Goal: Task Accomplishment & Management: Manage account settings

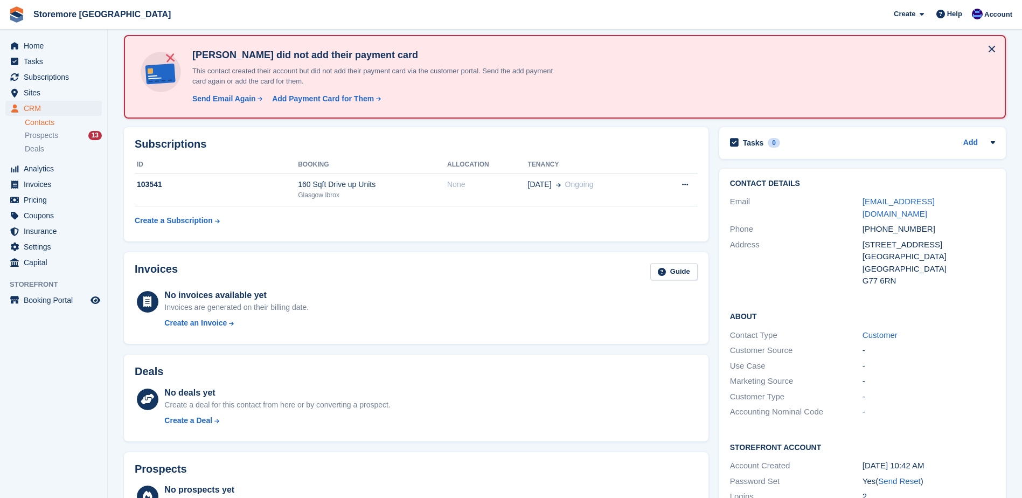
scroll to position [108, 0]
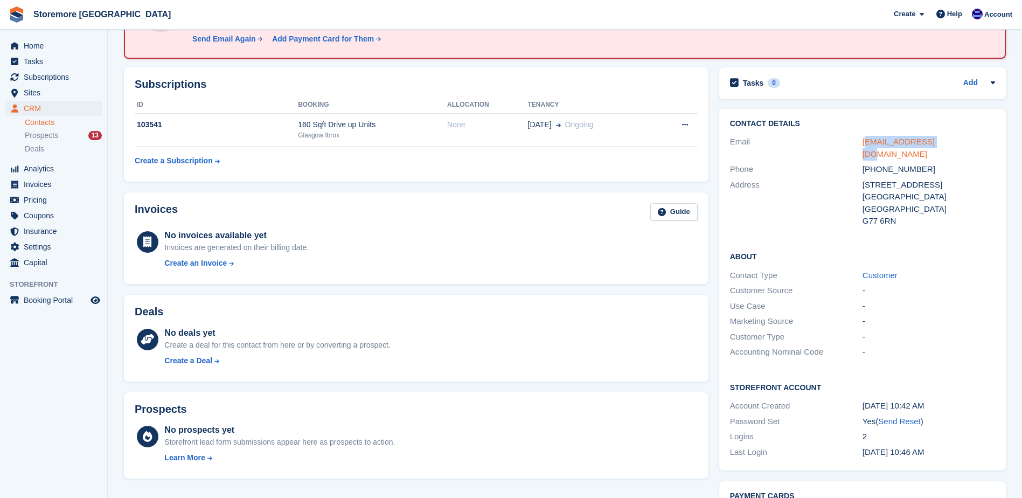
drag, startPoint x: 950, startPoint y: 143, endPoint x: 868, endPoint y: 144, distance: 81.9
click at [868, 144] on div "nmcateer@gmail.com" at bounding box center [929, 148] width 133 height 24
drag, startPoint x: 868, startPoint y: 144, endPoint x: 963, endPoint y: 149, distance: 95.0
click at [963, 162] on div "Phone +447479950446" at bounding box center [862, 170] width 265 height 16
drag, startPoint x: 936, startPoint y: 145, endPoint x: 855, endPoint y: 145, distance: 80.8
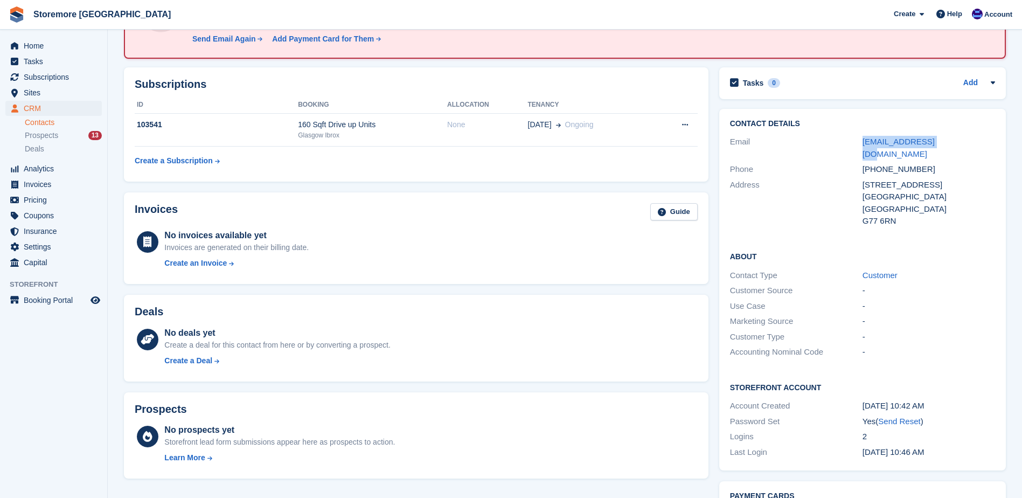
click at [855, 145] on div "Email nmcateer@gmail.com" at bounding box center [862, 147] width 265 height 27
copy div "nmcateer@gmail.com"
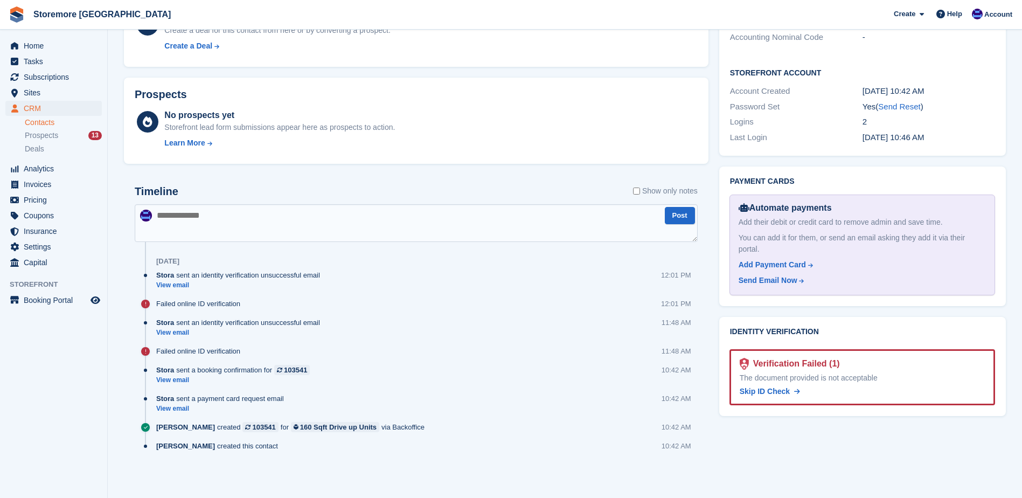
scroll to position [423, 0]
click at [763, 386] on span "Skip ID Check" at bounding box center [765, 390] width 50 height 9
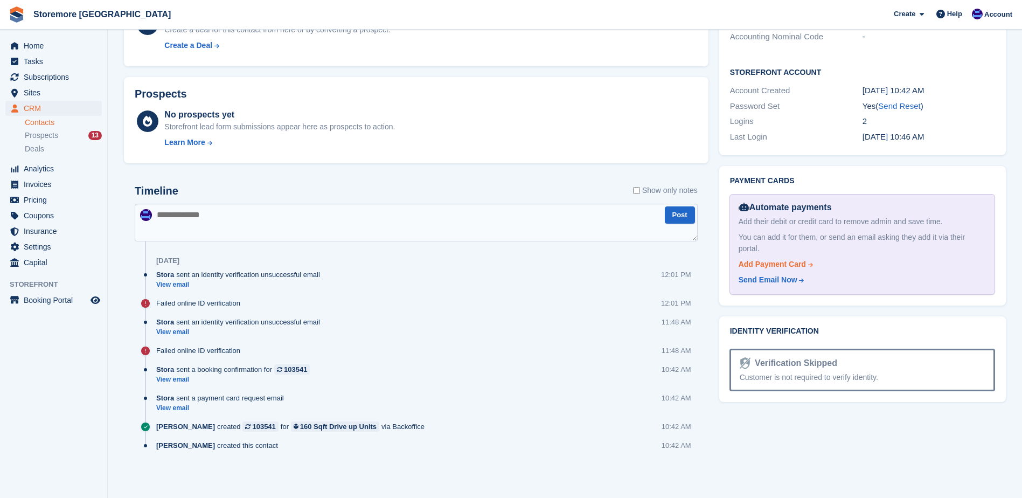
click at [784, 259] on div "Add Payment Card" at bounding box center [772, 264] width 67 height 11
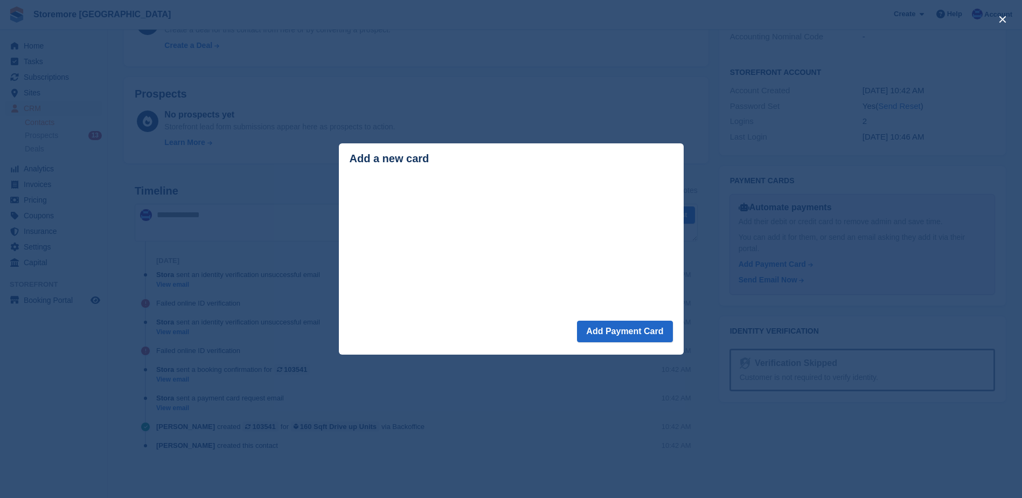
click at [604, 94] on div "close" at bounding box center [511, 249] width 1022 height 498
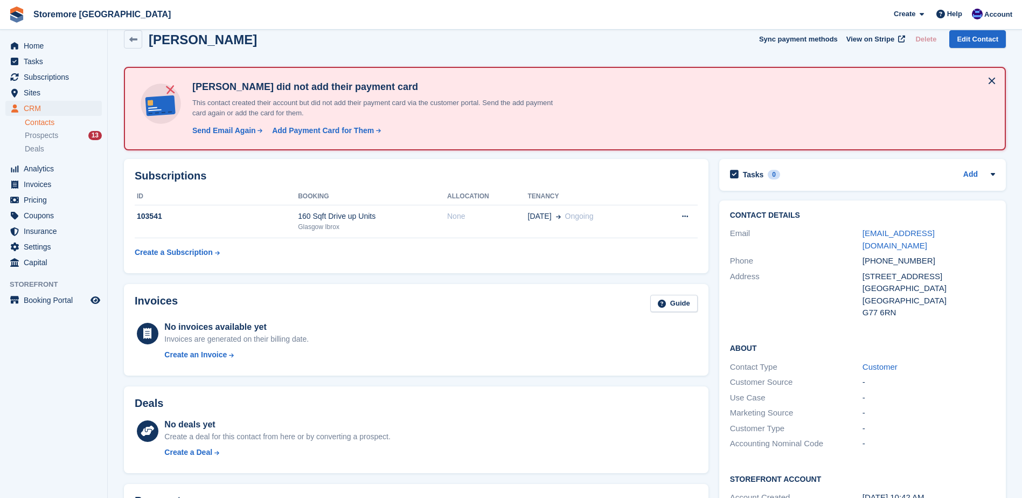
scroll to position [0, 0]
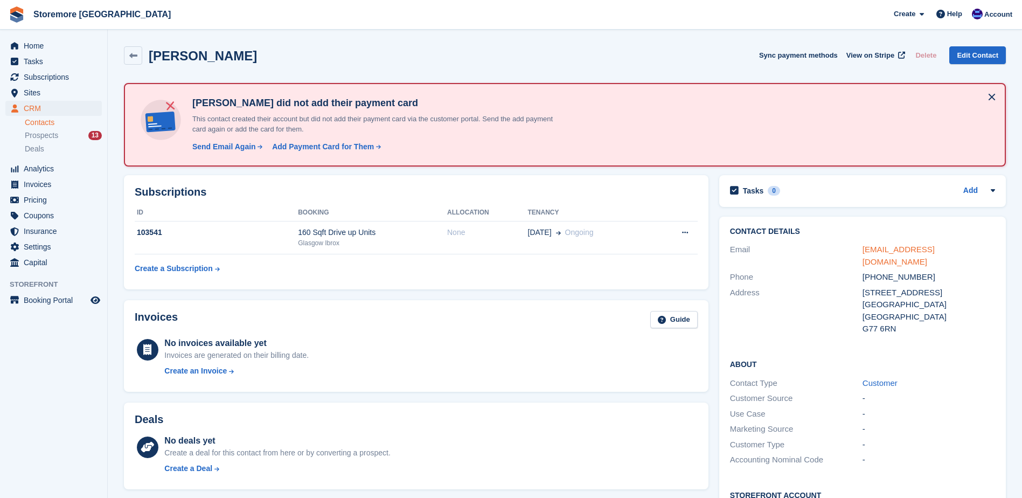
click at [876, 251] on link "nmcateer@gmail.com" at bounding box center [899, 256] width 72 height 22
click at [993, 10] on span "Account" at bounding box center [999, 14] width 28 height 11
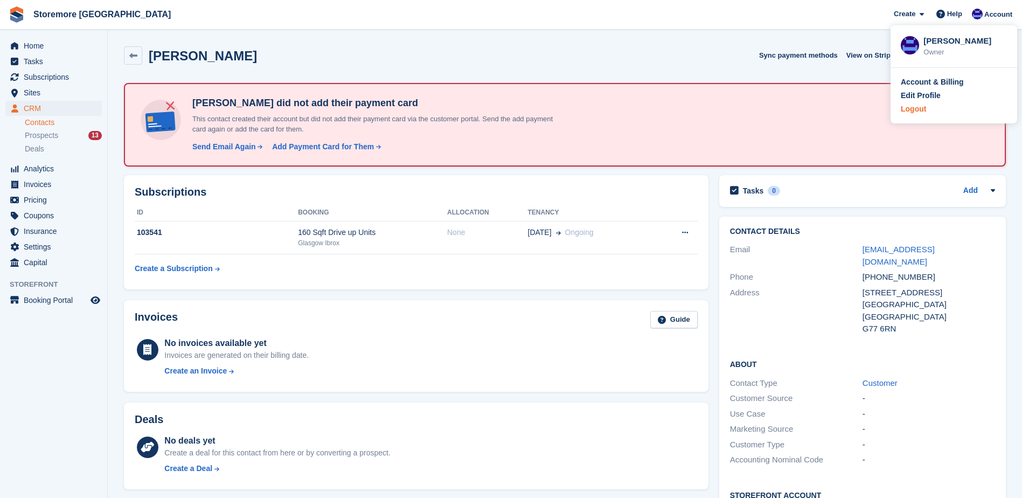
click at [916, 107] on div "Logout" at bounding box center [913, 108] width 25 height 11
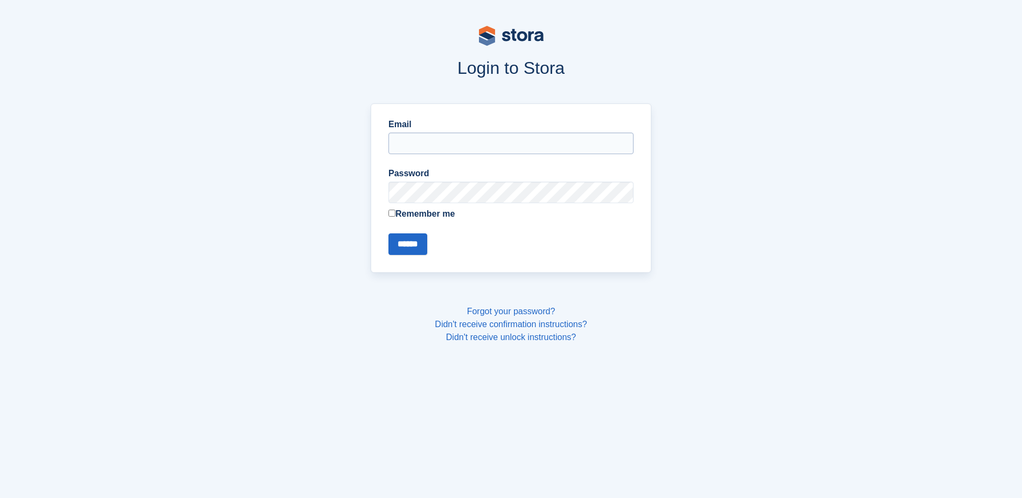
type input "**********"
drag, startPoint x: 493, startPoint y: 139, endPoint x: 272, endPoint y: 152, distance: 221.4
click at [272, 152] on div "**********" at bounding box center [511, 188] width 705 height 182
type input "**********"
click at [427, 241] on input "******" at bounding box center [408, 244] width 39 height 22
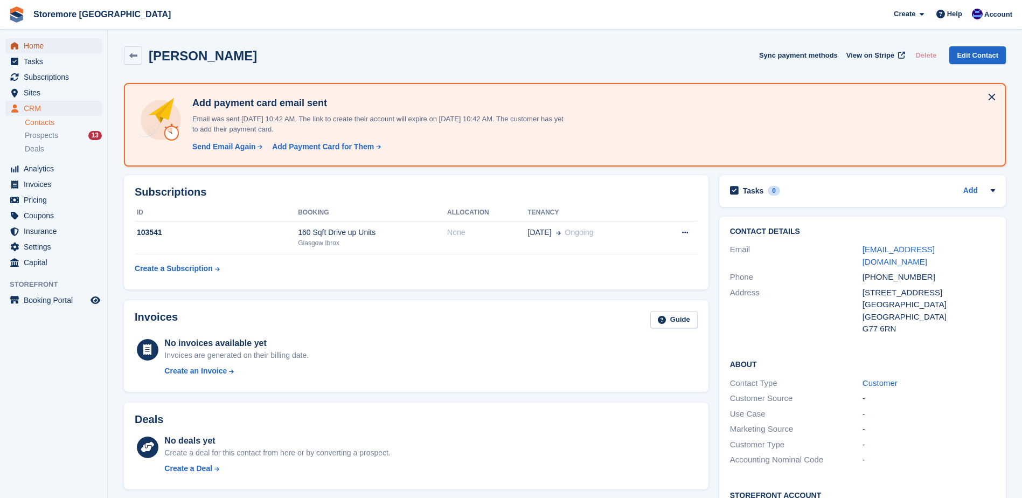
click at [65, 44] on span "Home" at bounding box center [56, 45] width 65 height 15
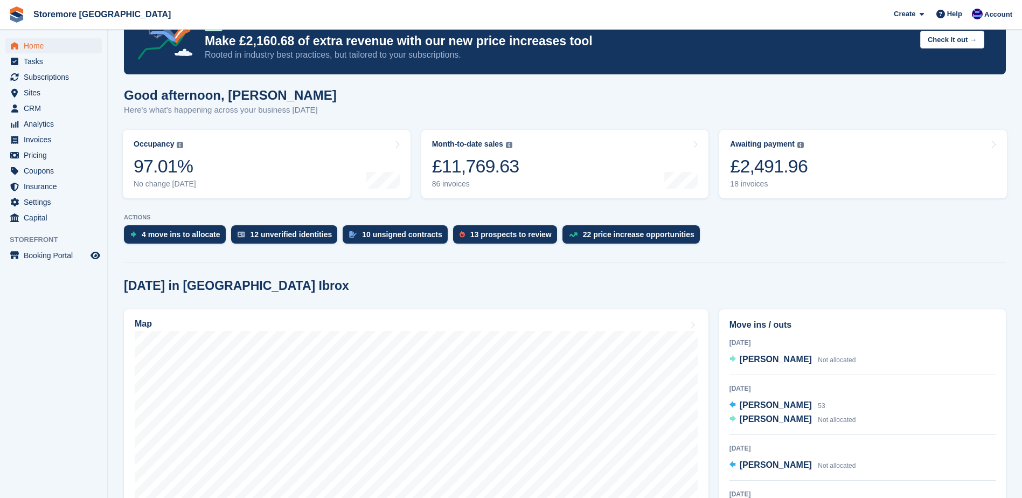
scroll to position [54, 0]
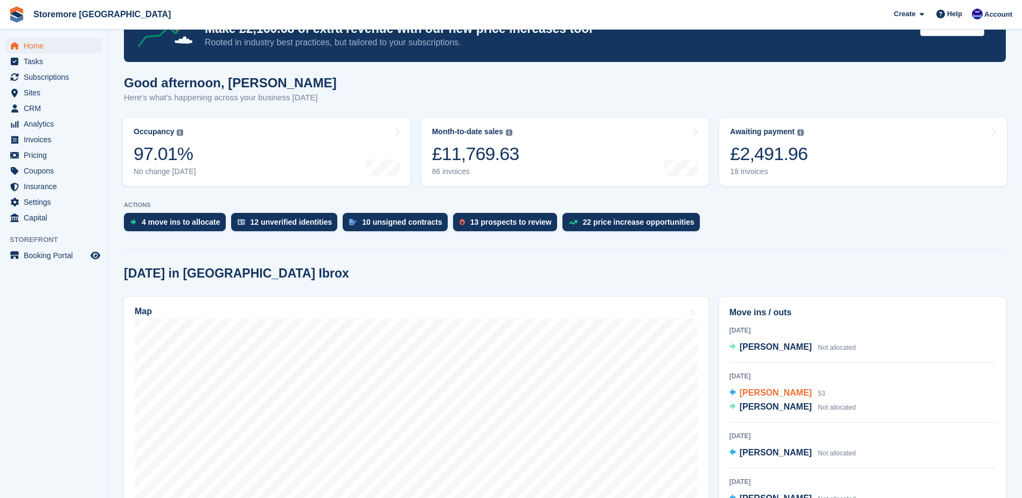
click at [754, 400] on div "Iain Mitchell 53" at bounding box center [783, 393] width 86 height 14
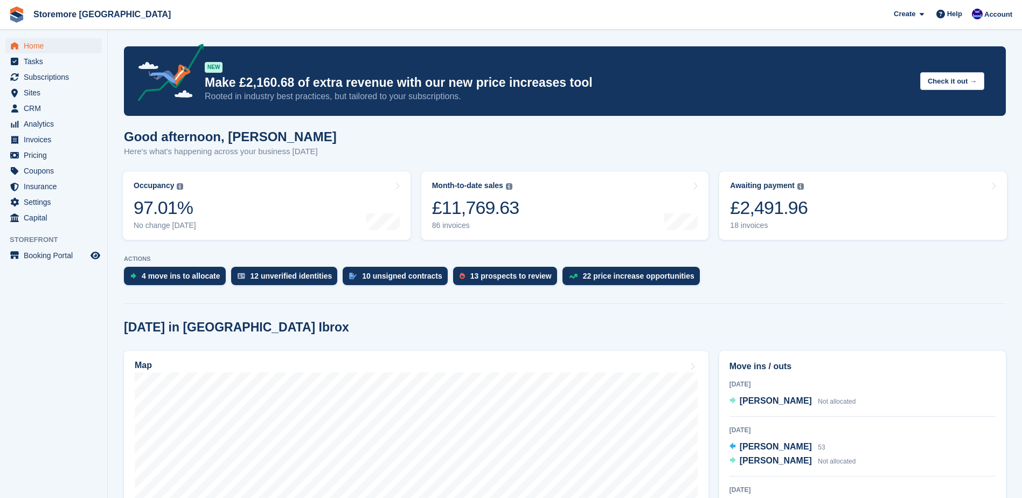
scroll to position [54, 0]
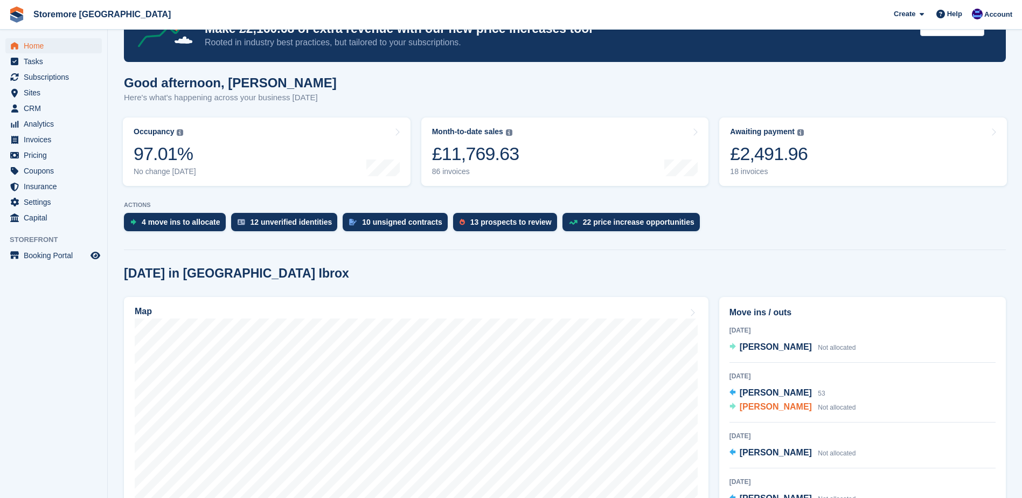
click at [768, 411] on span "[PERSON_NAME]" at bounding box center [776, 406] width 72 height 9
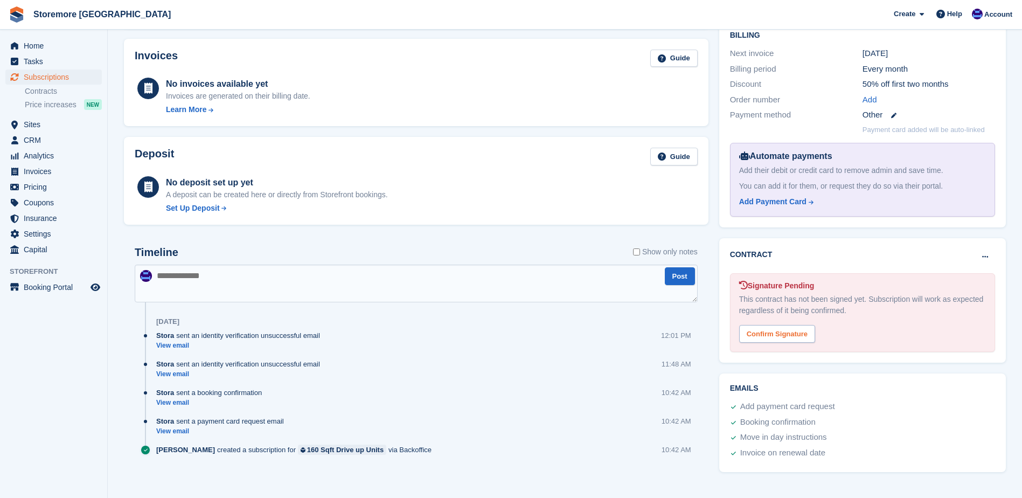
scroll to position [269, 0]
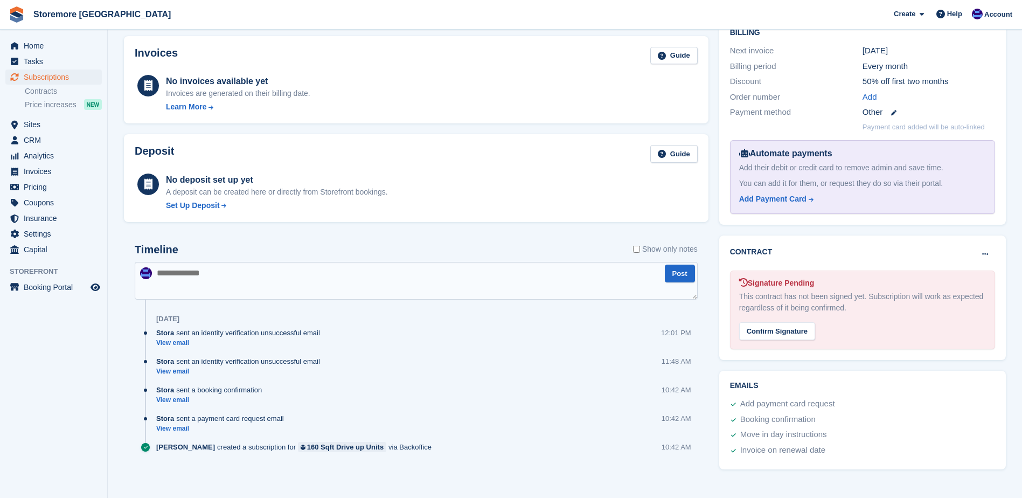
drag, startPoint x: 778, startPoint y: 330, endPoint x: 562, endPoint y: 32, distance: 367.4
click at [778, 330] on div "Confirm Signature" at bounding box center [777, 331] width 76 height 18
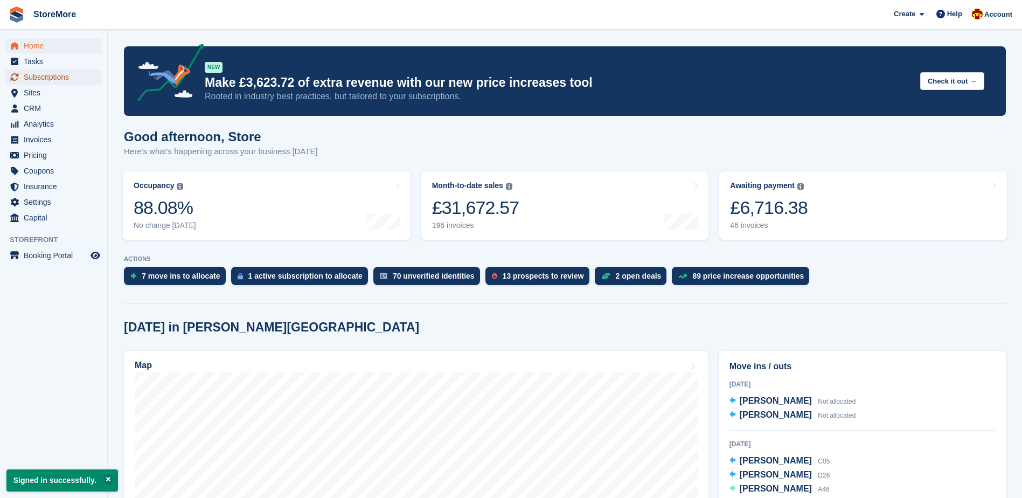
click at [79, 78] on span "Subscriptions" at bounding box center [56, 77] width 65 height 15
